Goal: Obtain resource: Download file/media

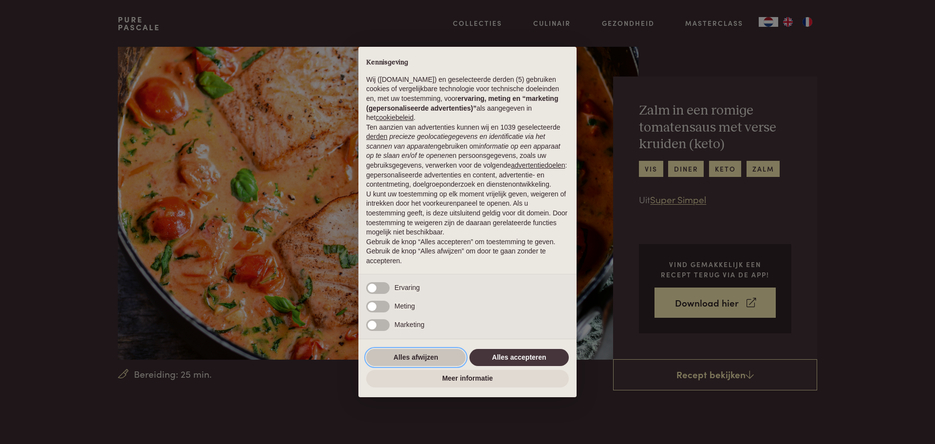
click at [429, 356] on button "Alles afwijzen" at bounding box center [415, 358] width 99 height 18
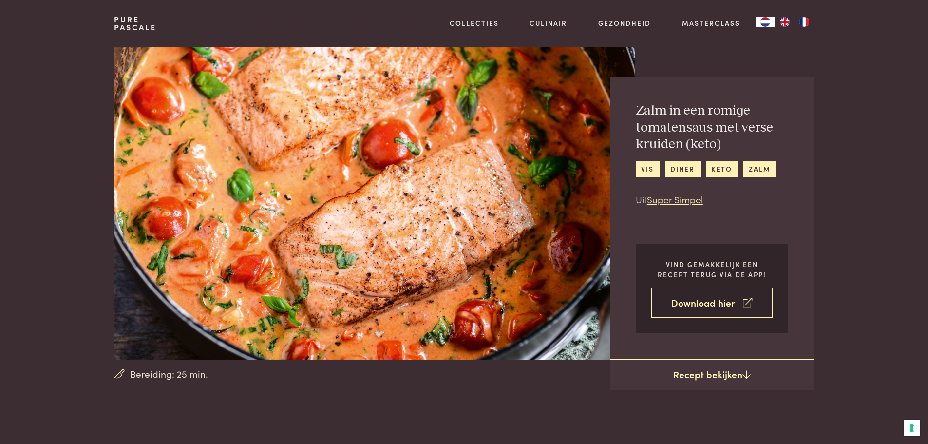
click at [702, 302] on link "Download hier" at bounding box center [711, 302] width 121 height 31
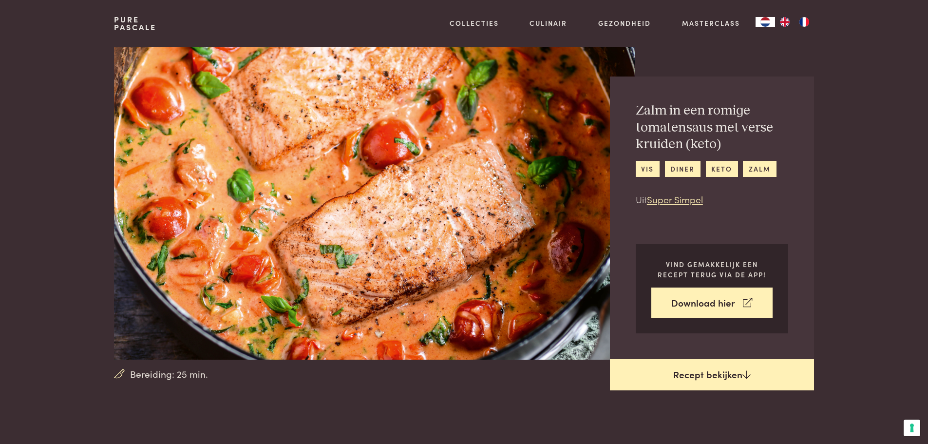
click at [682, 374] on link "Recept bekijken" at bounding box center [712, 374] width 204 height 31
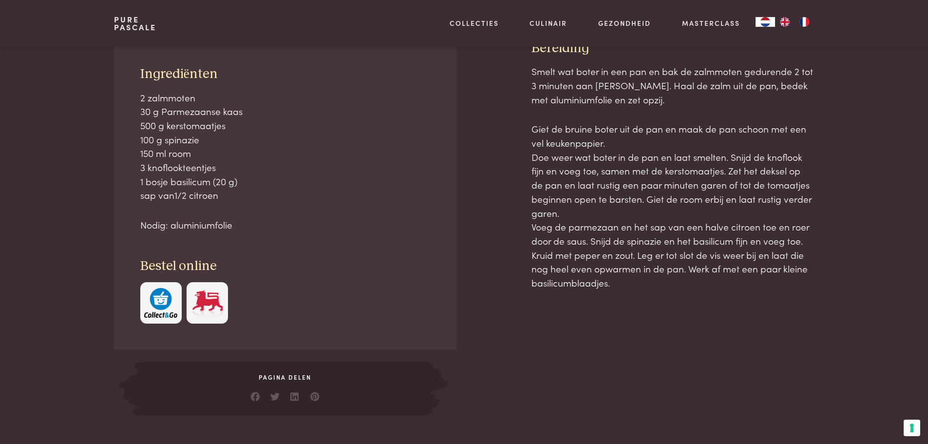
scroll to position [441, 0]
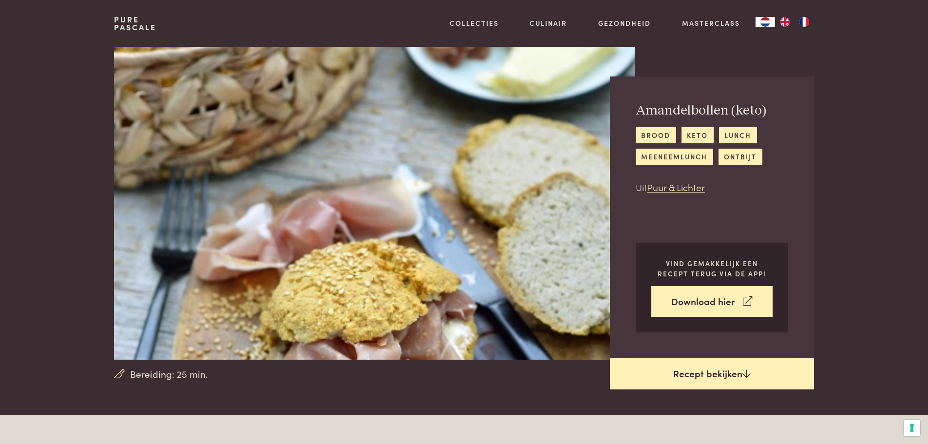
click at [694, 370] on link "Recept bekijken" at bounding box center [712, 373] width 204 height 31
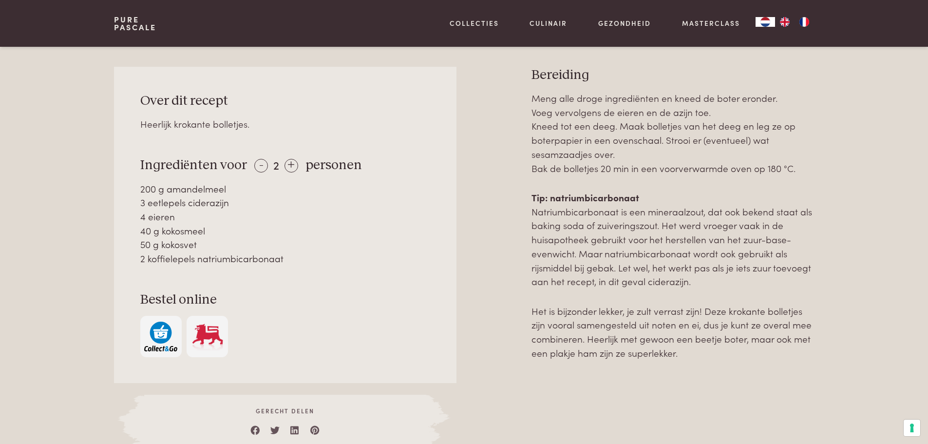
scroll to position [414, 0]
